Goal: Task Accomplishment & Management: Manage account settings

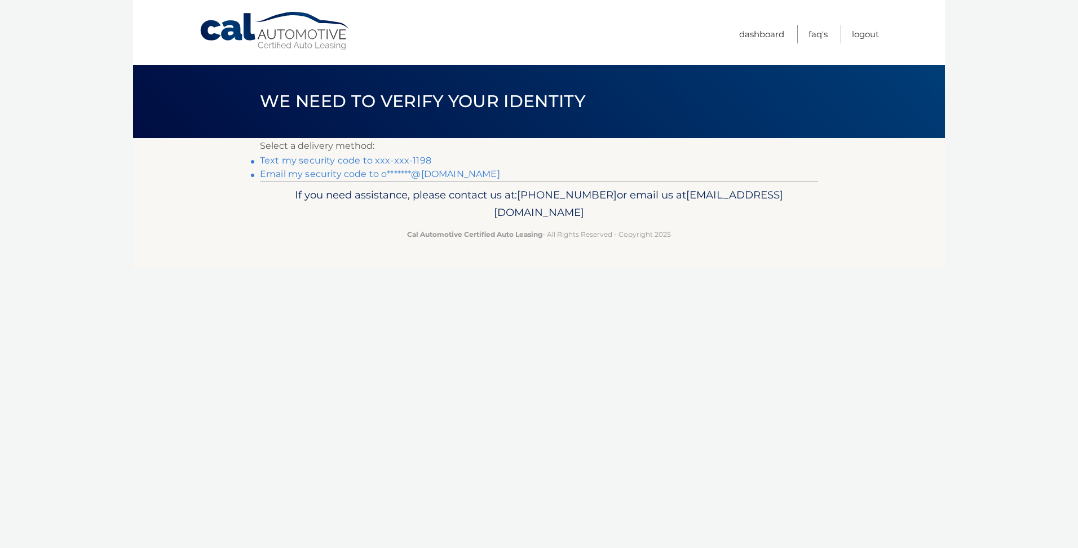
click at [404, 160] on link "Text my security code to xxx-xxx-1198" at bounding box center [345, 160] width 171 height 11
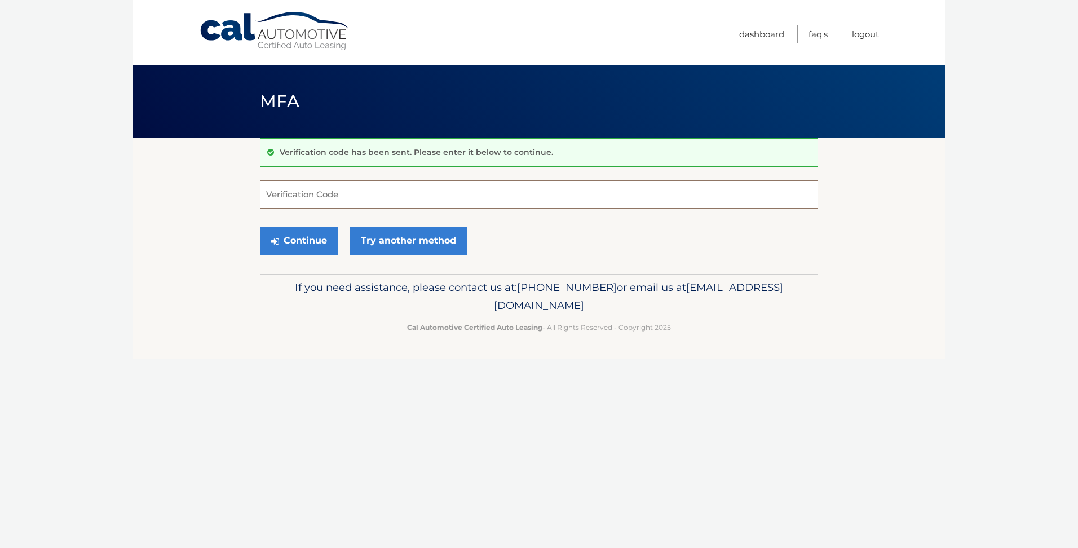
click at [382, 190] on input "Verification Code" at bounding box center [539, 194] width 558 height 28
type input "150330"
click at [290, 262] on div "Verification code has been sent. Please enter it below to continue. 150330 Veri…" at bounding box center [539, 206] width 558 height 136
click at [294, 248] on button "Continue" at bounding box center [299, 241] width 78 height 28
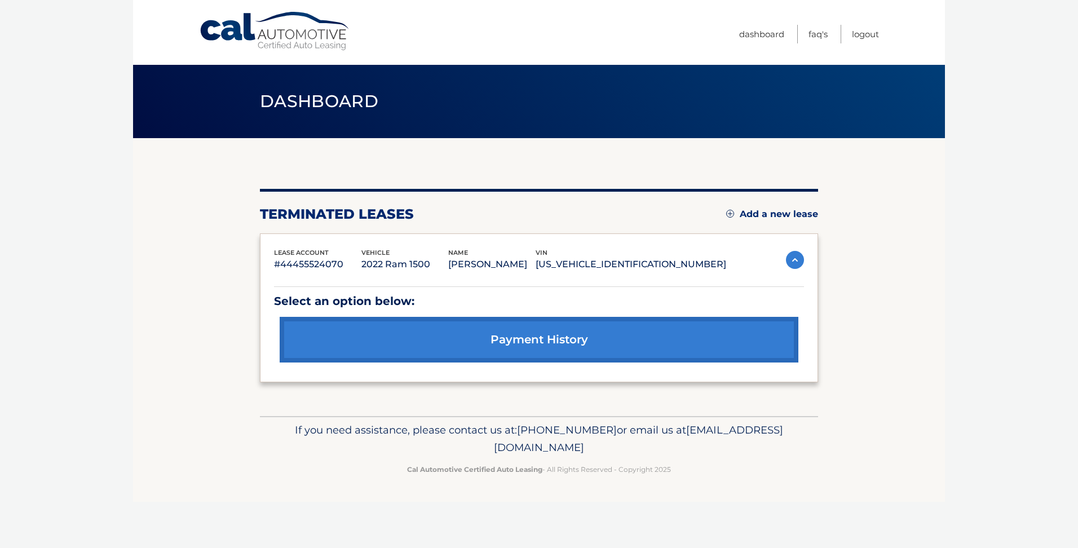
click at [509, 349] on link "payment history" at bounding box center [539, 340] width 519 height 46
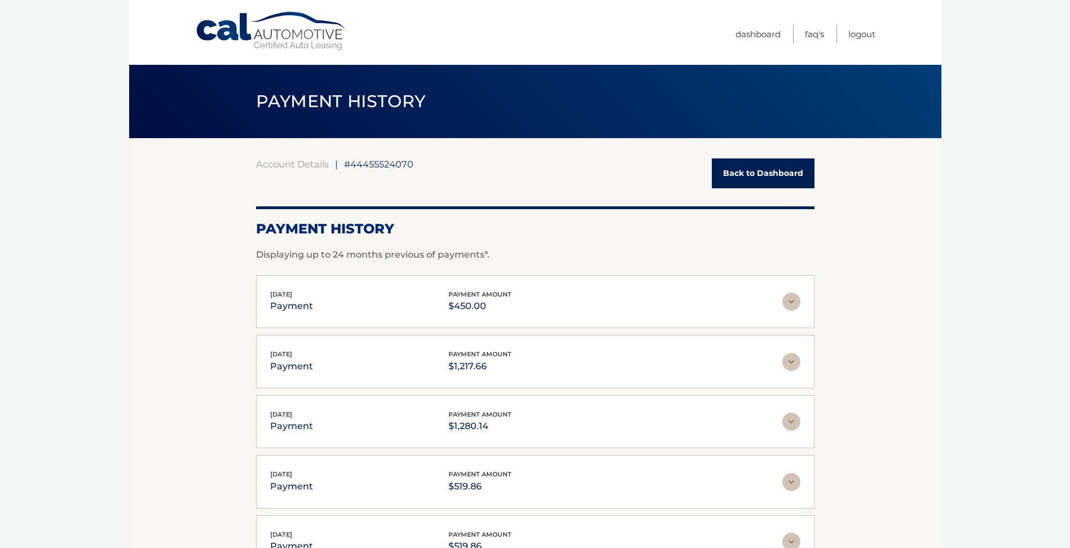
click at [761, 172] on link "Back to Dashboard" at bounding box center [763, 173] width 103 height 30
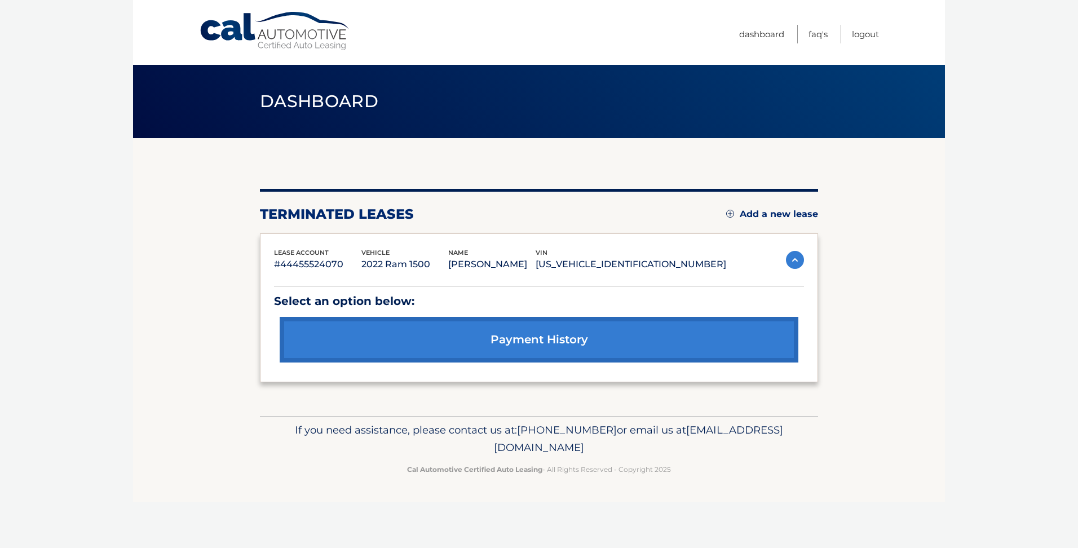
click at [260, 39] on link "Cal Automotive" at bounding box center [275, 31] width 152 height 40
click at [864, 34] on link "Logout" at bounding box center [865, 34] width 27 height 19
